Goal: Unclear

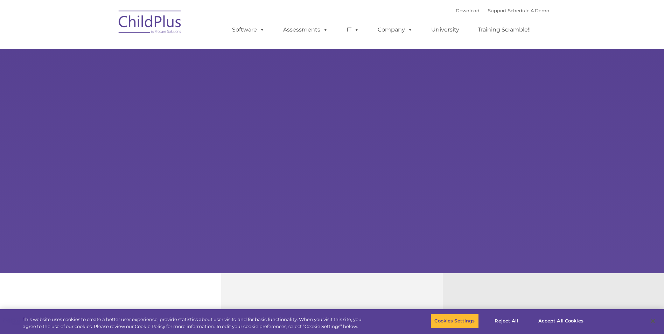
select select "MEDIUM"
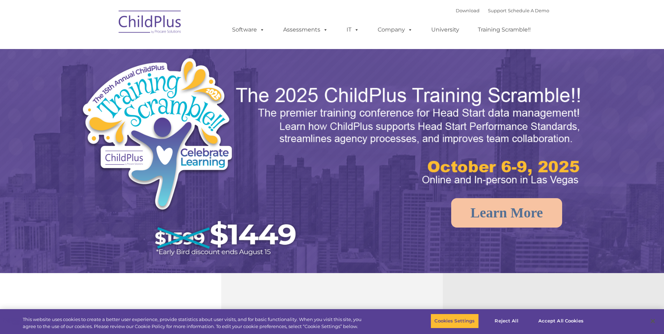
select select "MEDIUM"
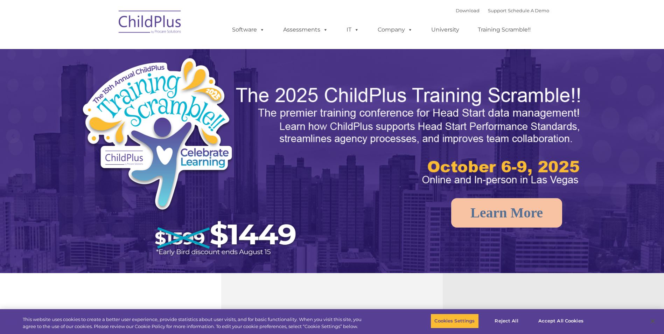
click at [152, 26] on img at bounding box center [150, 23] width 70 height 35
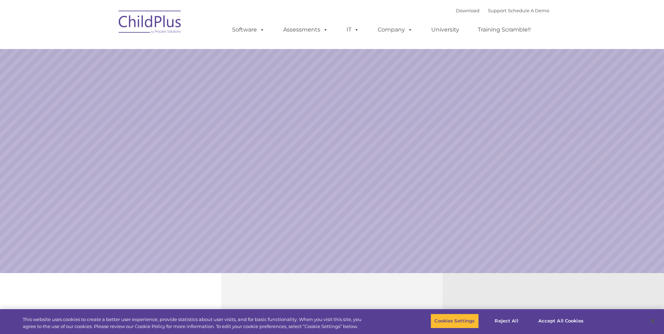
select select "MEDIUM"
